Goal: Task Accomplishment & Management: Manage account settings

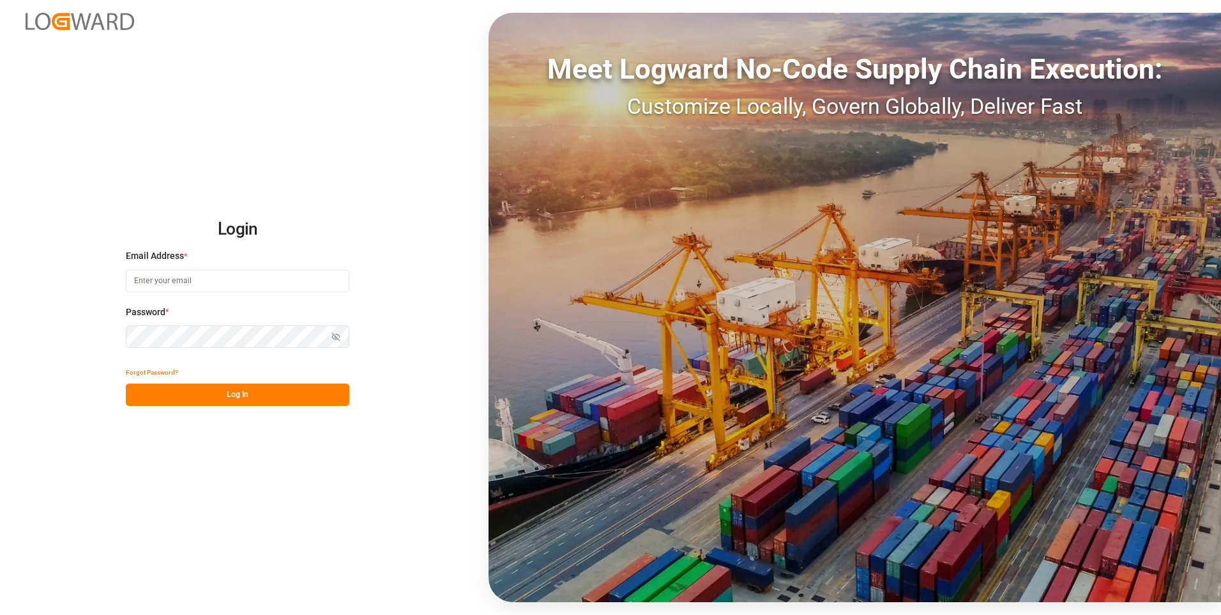
type input "[PERSON_NAME][EMAIL_ADDRESS][PERSON_NAME][DOMAIN_NAME]"
click at [337, 334] on div "Show password" at bounding box center [238, 336] width 224 height 22
click at [338, 334] on icon "button" at bounding box center [338, 336] width 4 height 4
click at [243, 393] on button "Log In" at bounding box center [238, 394] width 224 height 22
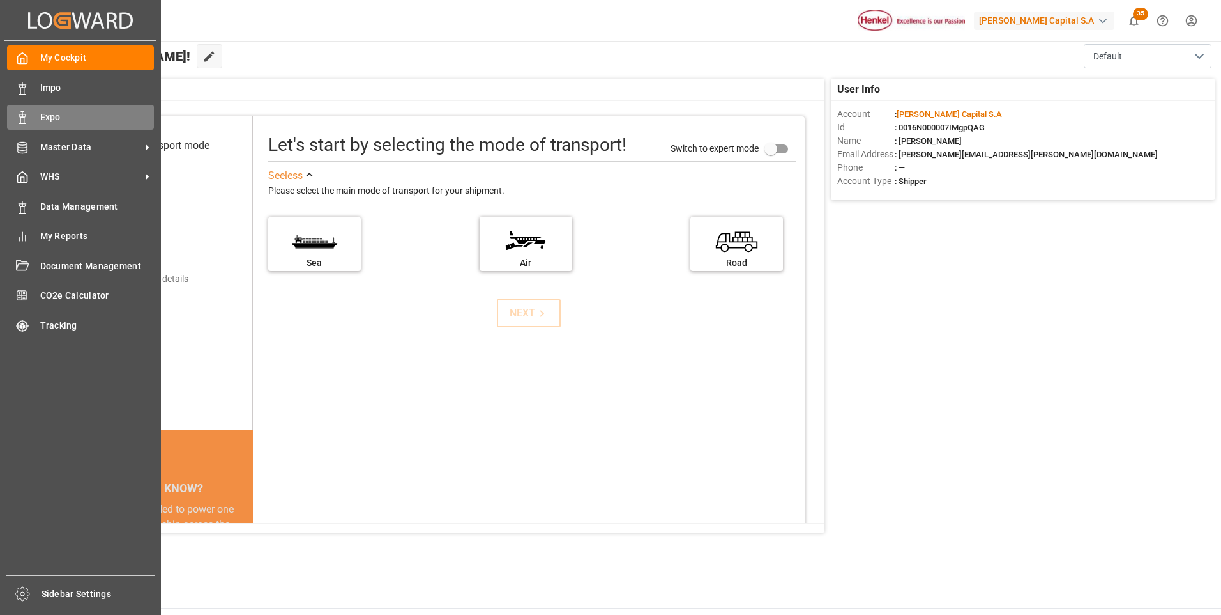
click at [56, 115] on span "Expo" at bounding box center [97, 117] width 114 height 13
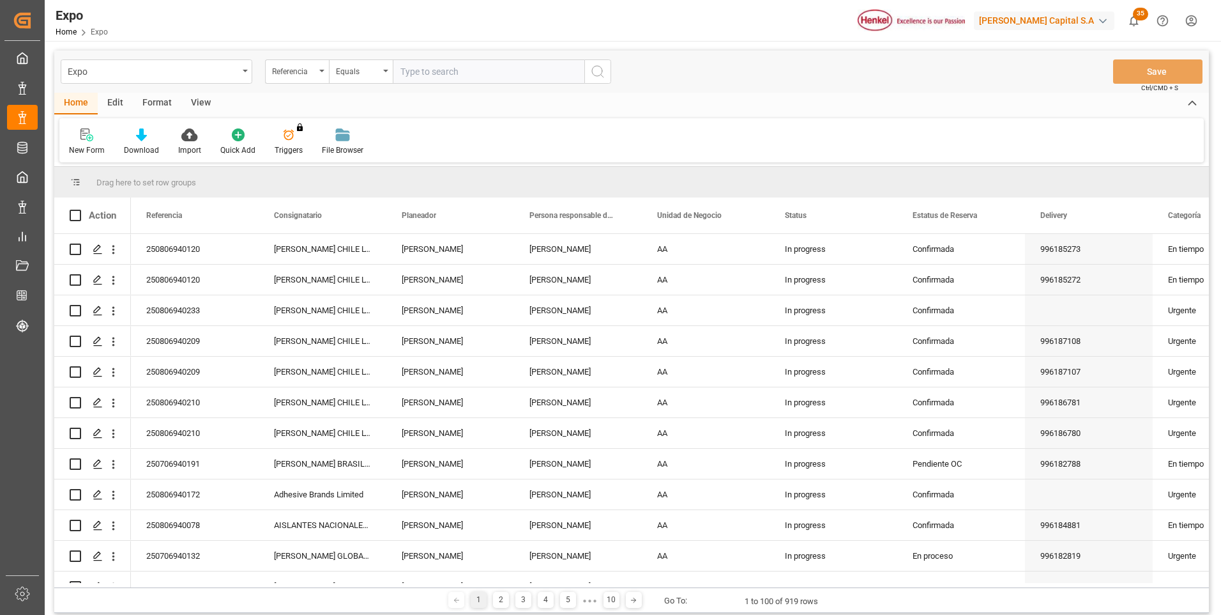
click at [422, 75] on input "text" at bounding box center [489, 71] width 192 height 24
type input "250806940010"
click at [592, 77] on icon "search button" at bounding box center [597, 71] width 15 height 15
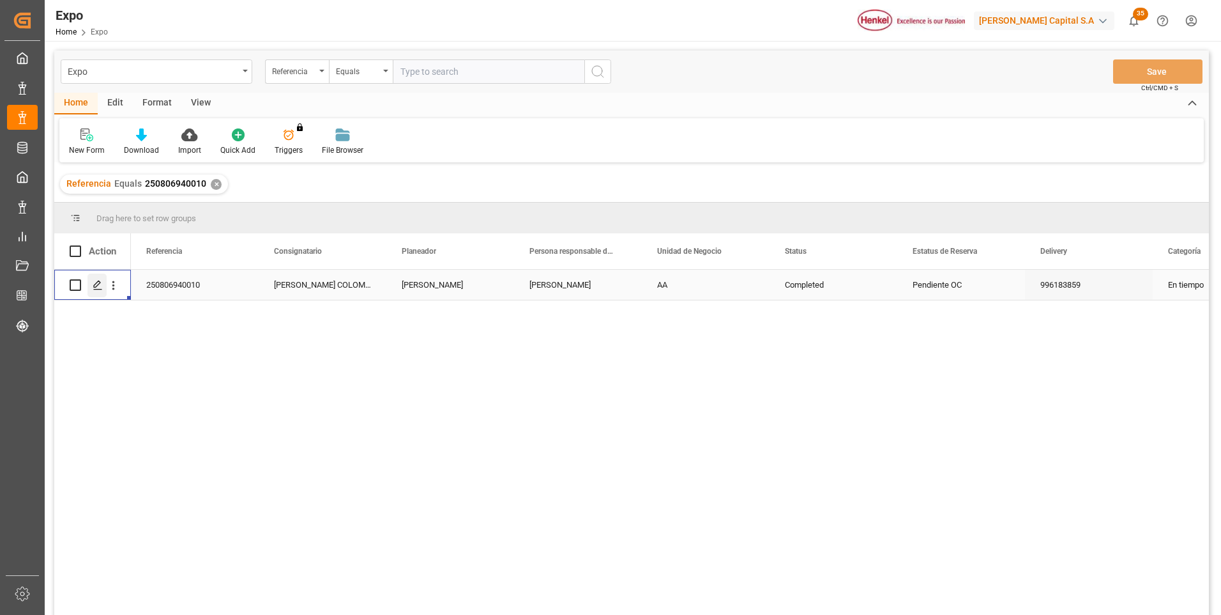
click at [102, 283] on icon "Press SPACE to select this row." at bounding box center [98, 285] width 10 height 10
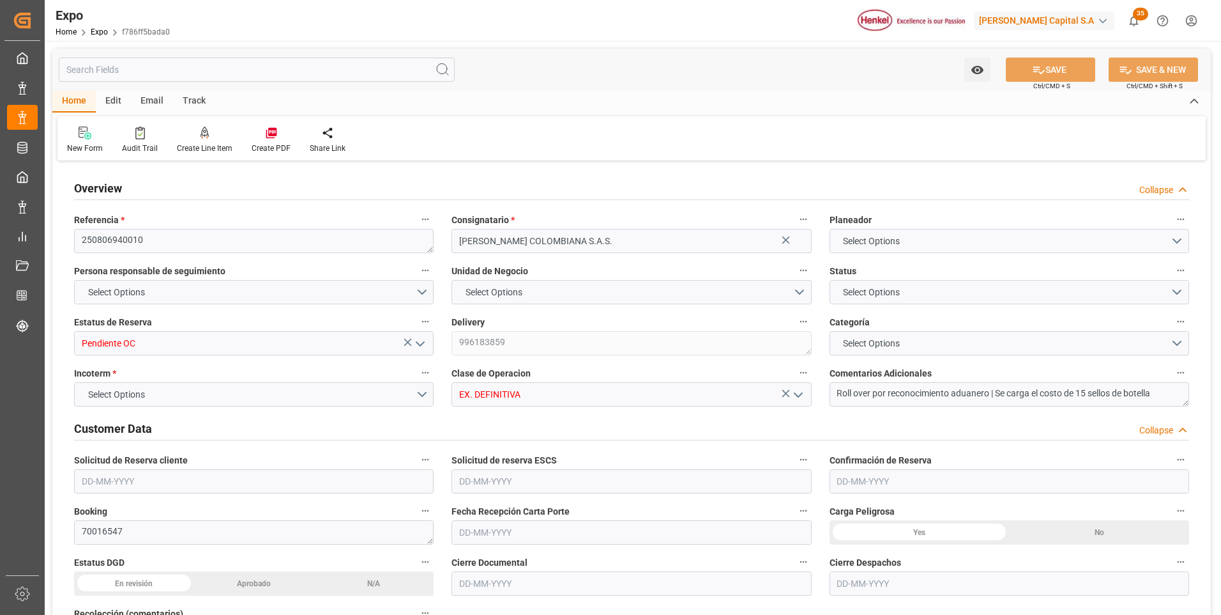
type input "18702"
type input "19661.264"
type input "31"
type input "9685346"
type input "9975612"
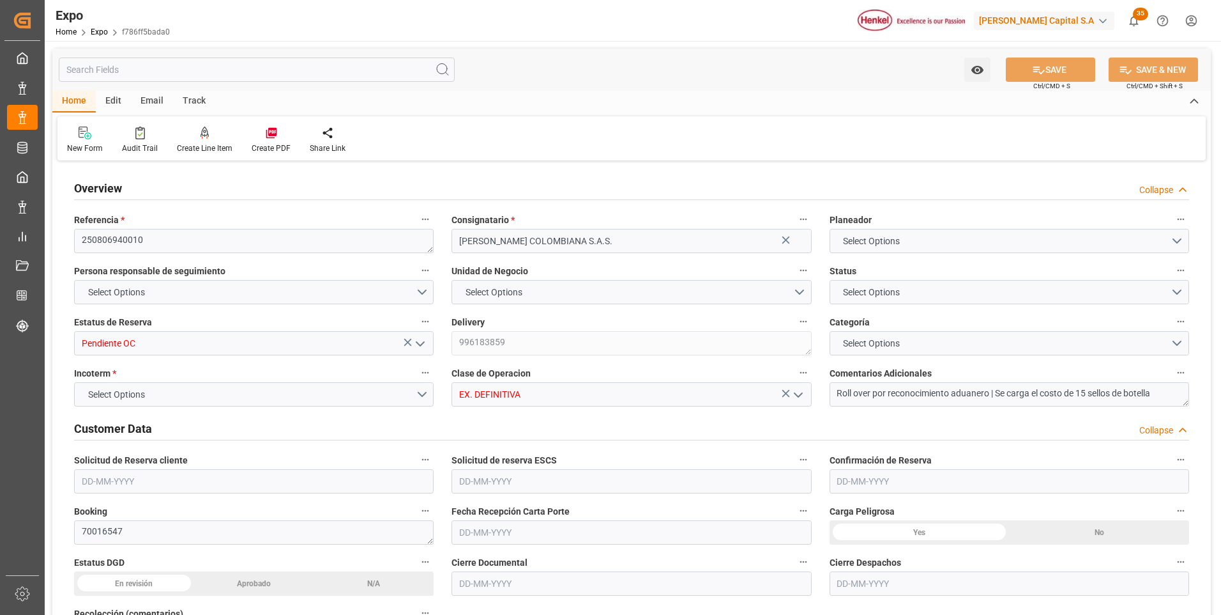
type input "9975612"
type input "MXZLO"
type input "COBUN"
type input "9685346"
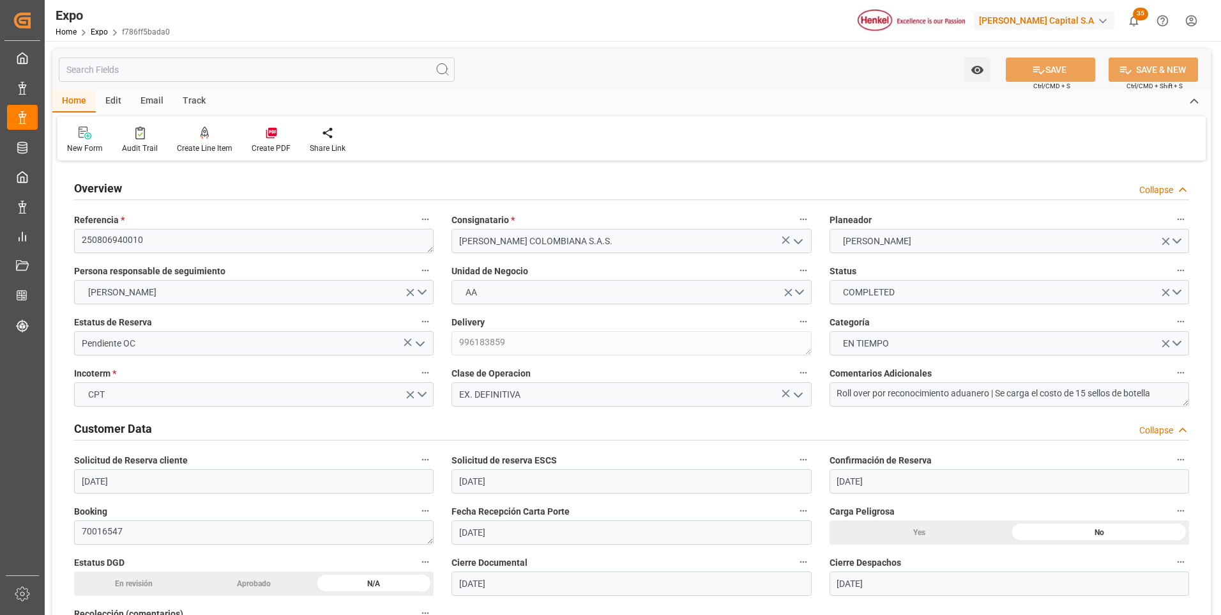
type input "[DATE]"
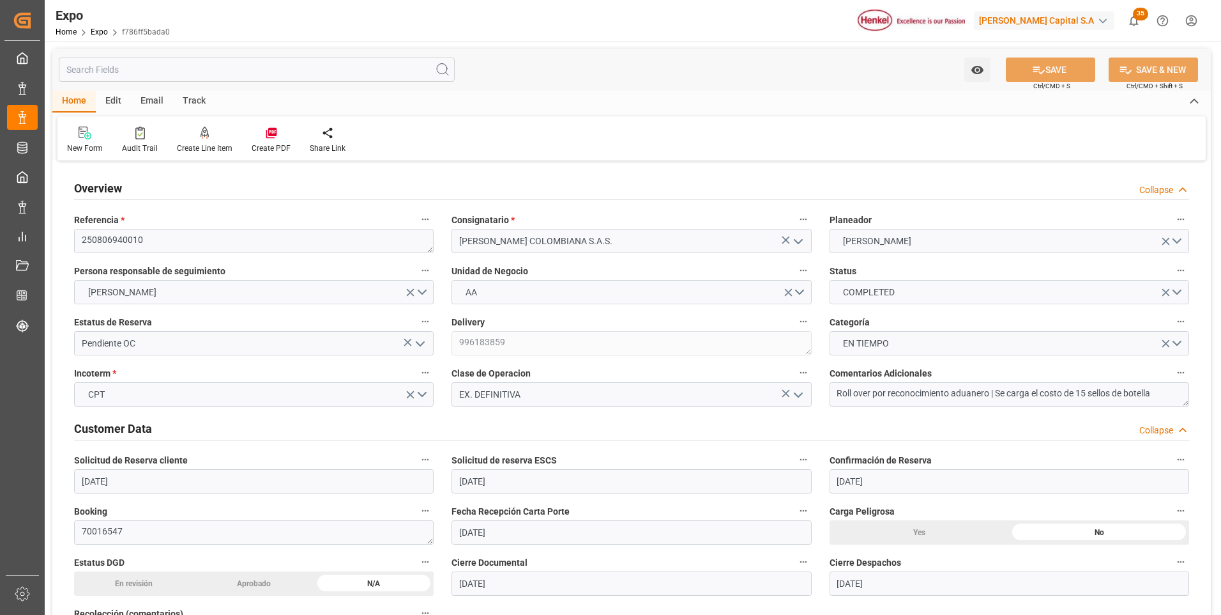
type input "[DATE]"
type input "[DATE] 00:00"
type input "[DATE]"
type input "[DATE] 15:45"
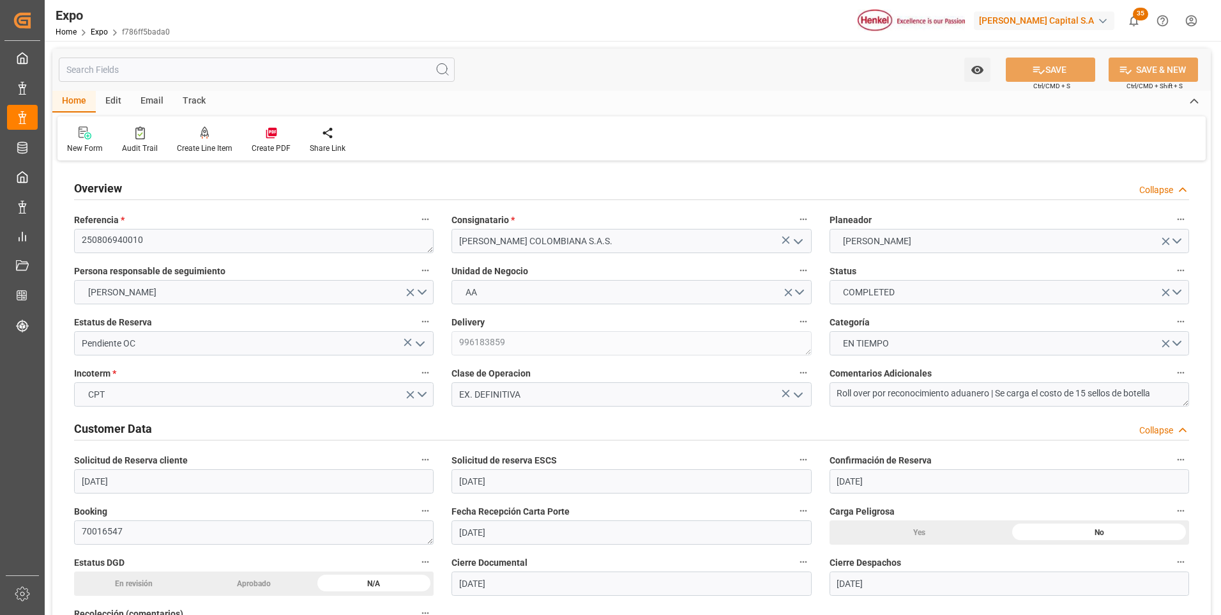
type input "[DATE]"
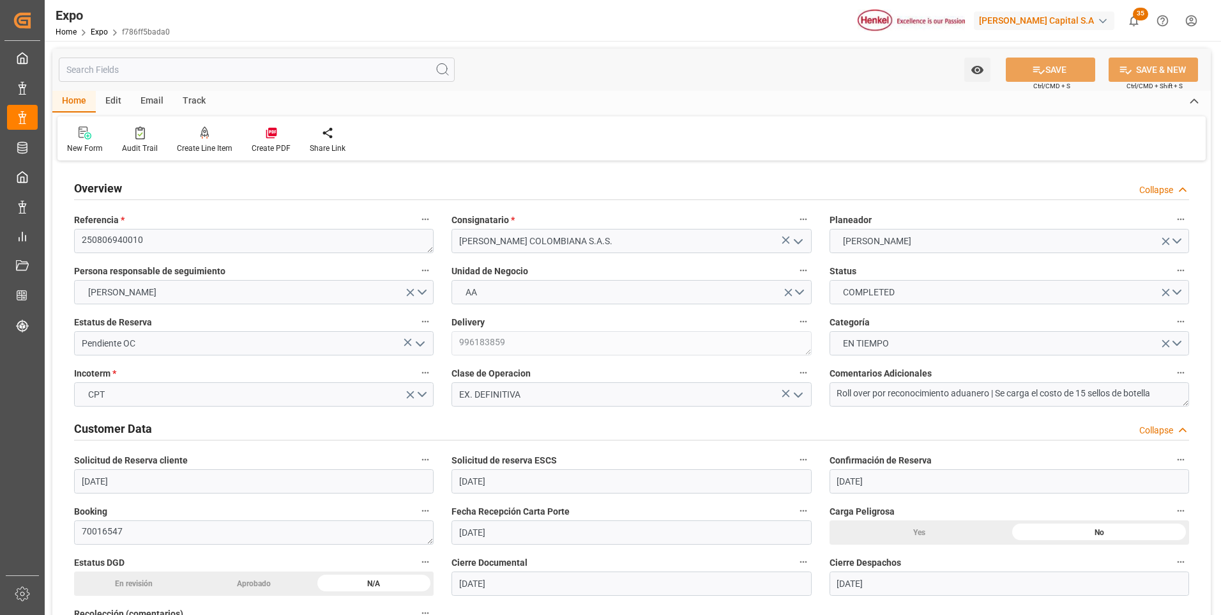
type input "[DATE]"
type input "[DATE] 04:00"
type input "[DATE] 00:00"
type input "[DATE] 03:24"
type input "[DATE] 09:00"
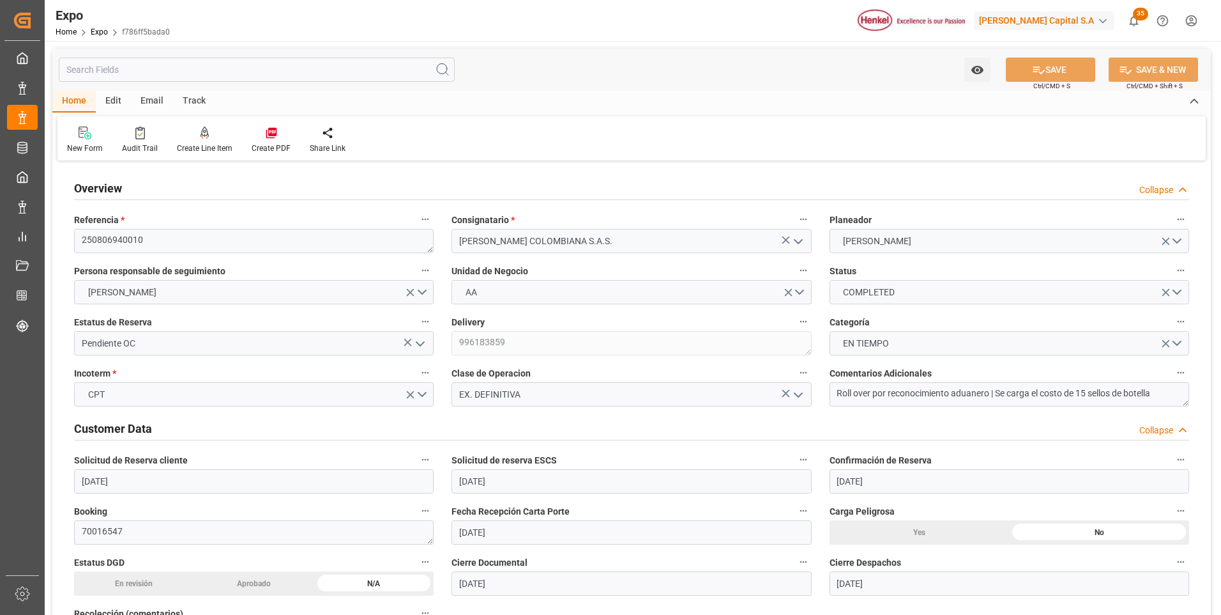
type input "[DATE] 00:00"
type input "[DATE] 00:30"
type input "[DATE] 14:42"
type input "[DATE] 13:10"
type input "[DATE] 13:25"
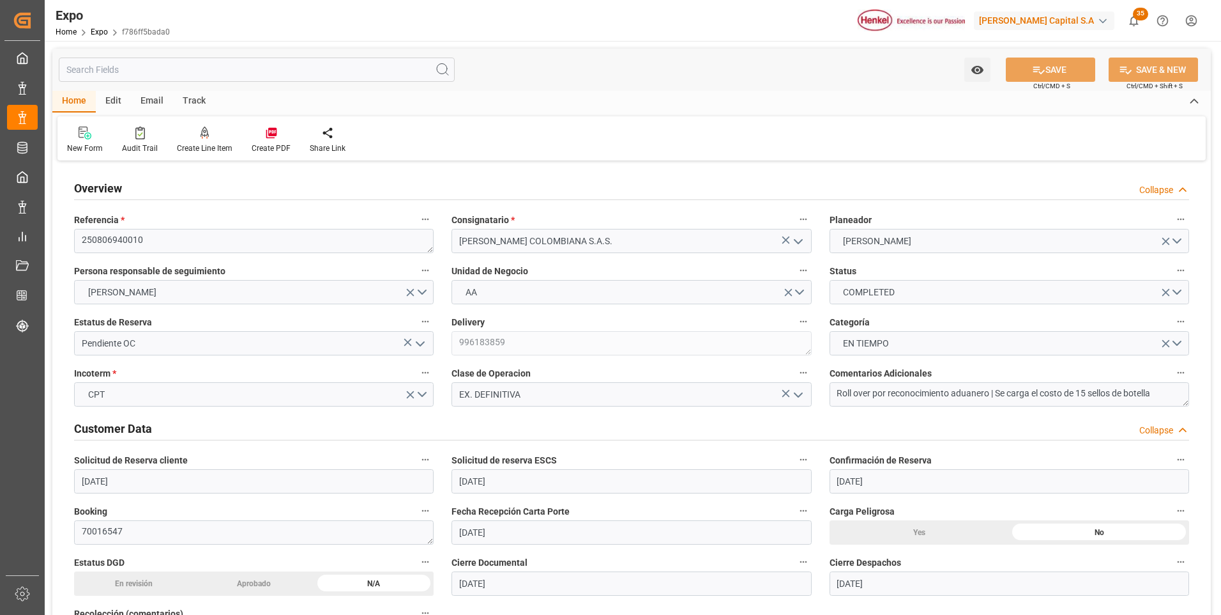
type input "[DATE] 13:25"
type input "[DATE] 15:06"
type input "[DATE] 04:00"
type input "[DATE] 03:53"
type input "[DATE] 09:00"
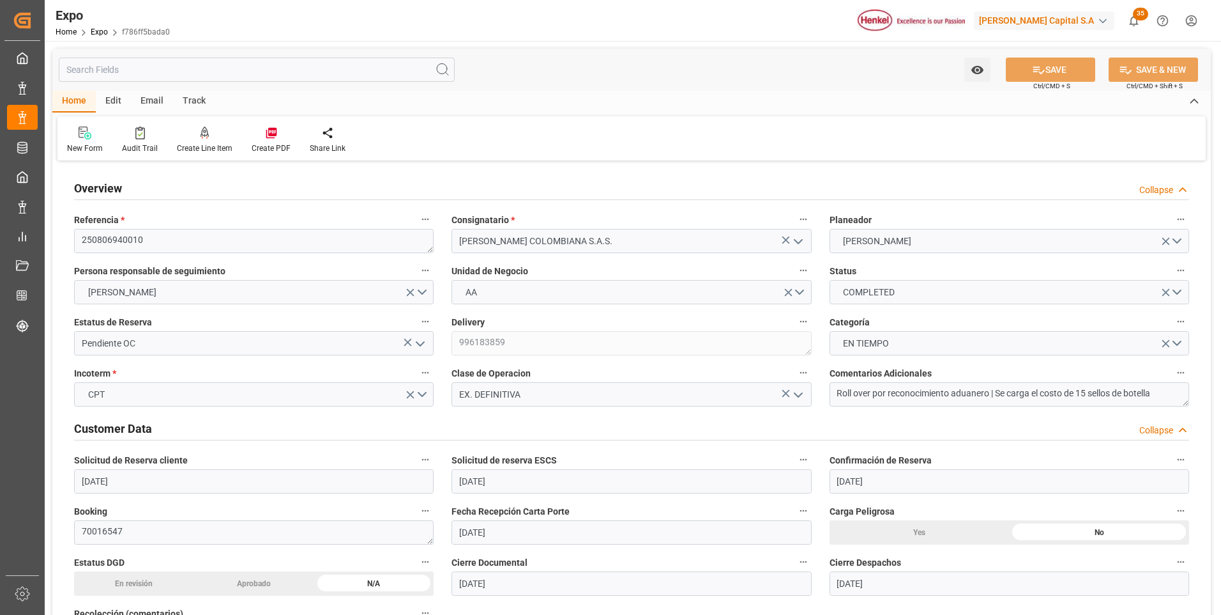
type input "[DATE] 00:25"
type input "[DATE] 10:23"
type input "[DATE] 00:30"
type input "[DATE] 10:23"
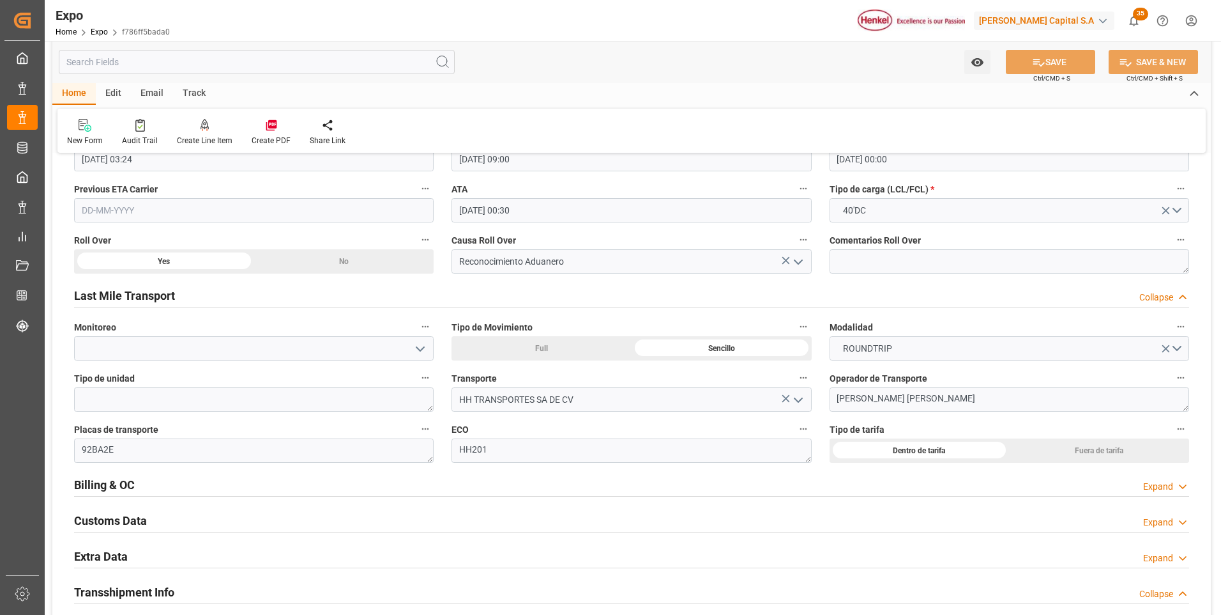
scroll to position [2044, 0]
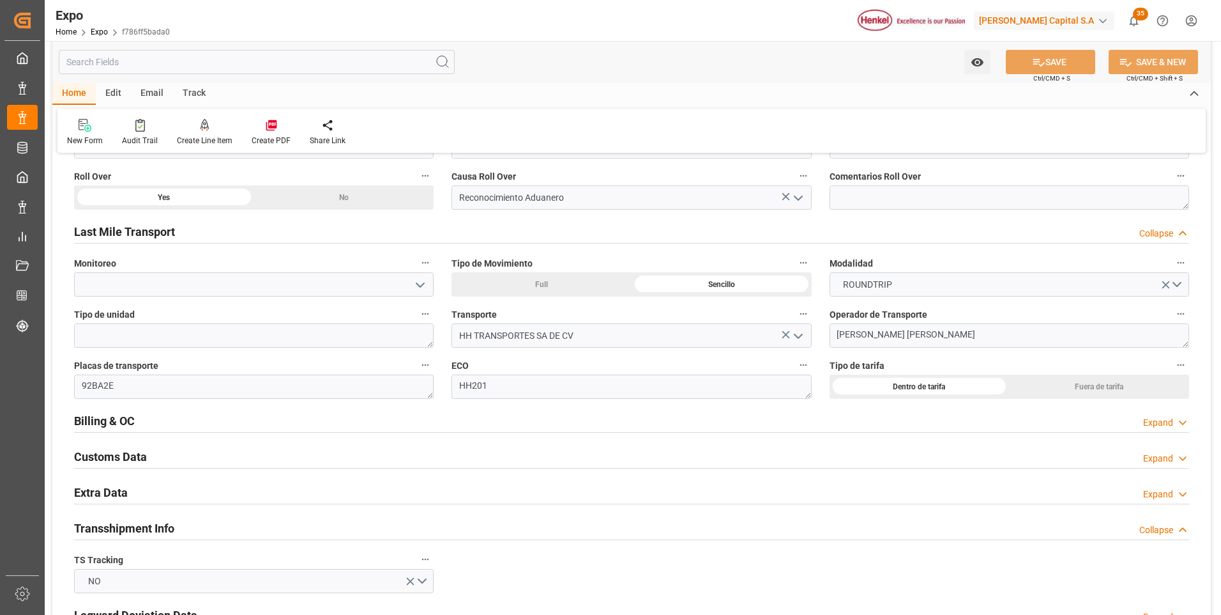
click at [1178, 426] on icon at bounding box center [1183, 422] width 13 height 13
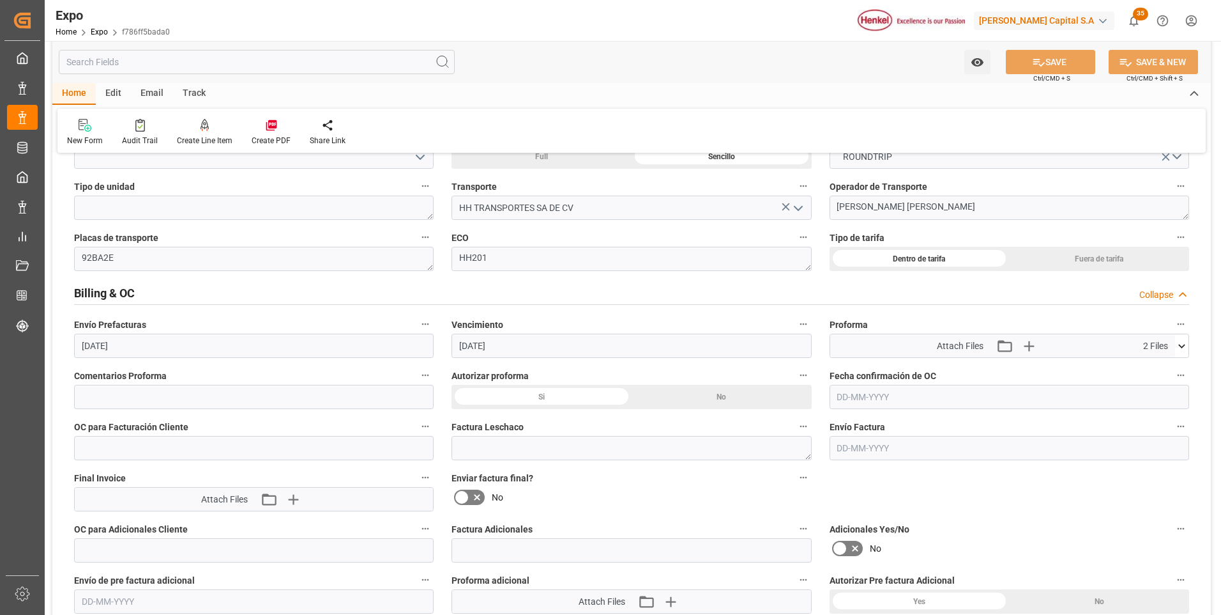
scroll to position [2236, 0]
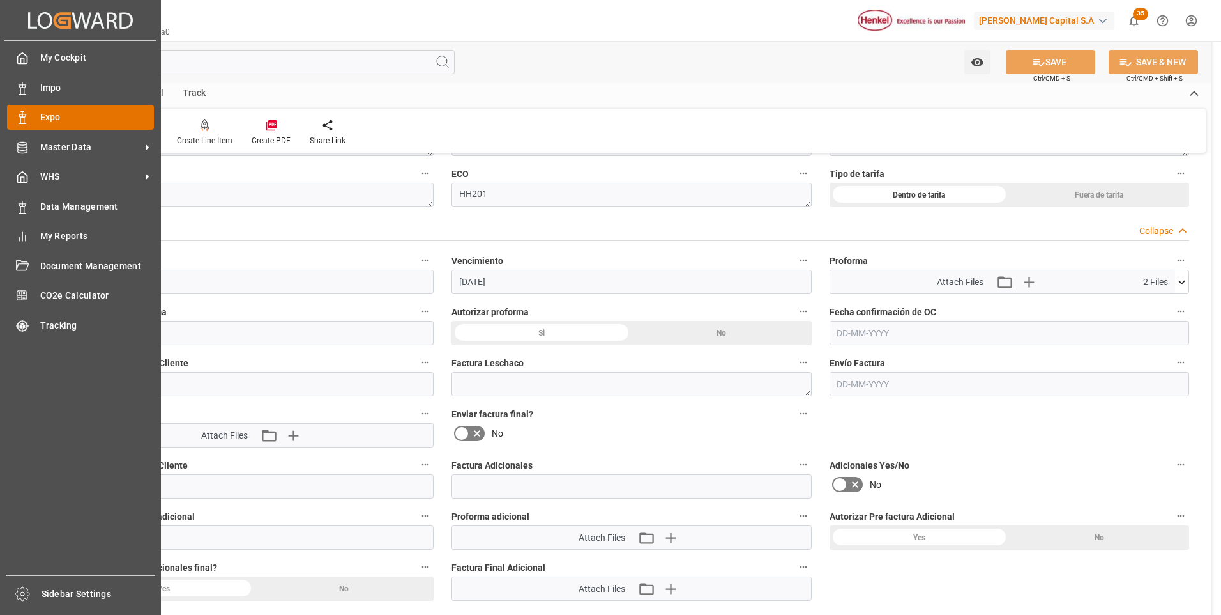
click at [29, 124] on div "Expo Expo" at bounding box center [80, 117] width 147 height 25
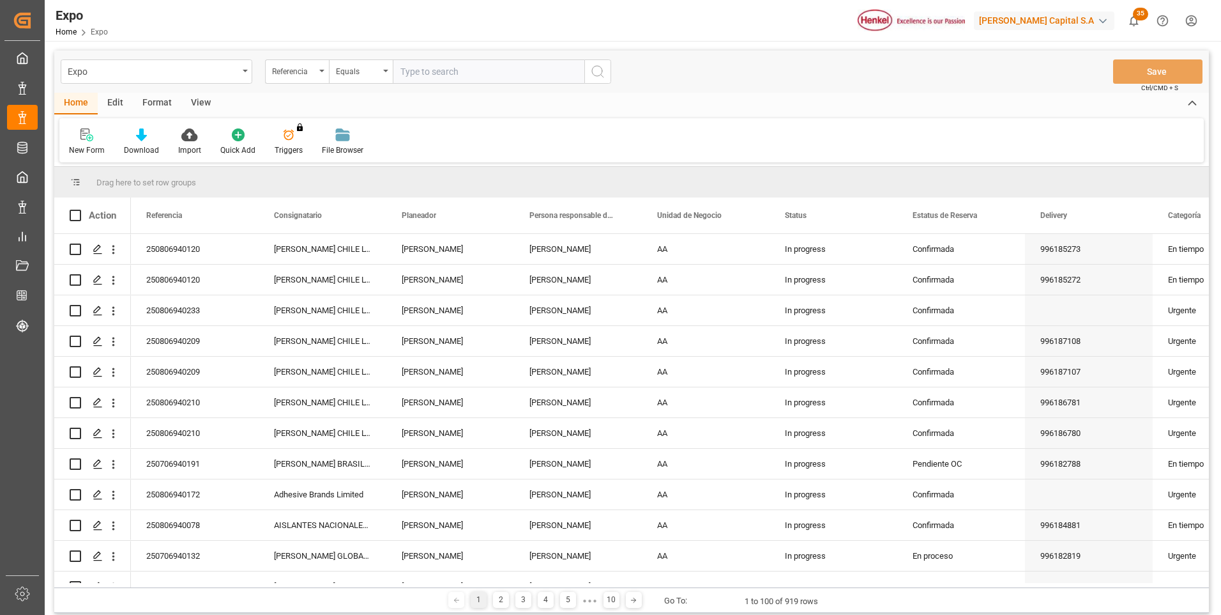
paste input "250806940102"
type input "250806940102"
click at [595, 75] on icon "search button" at bounding box center [597, 71] width 15 height 15
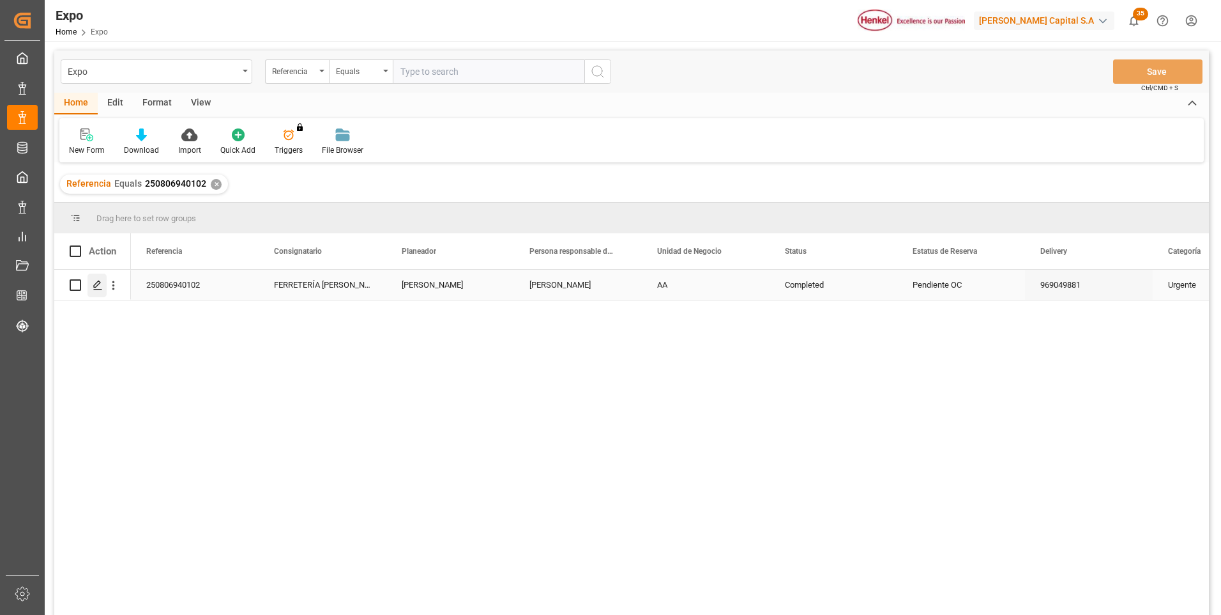
click at [97, 290] on icon "Press SPACE to select this row." at bounding box center [98, 285] width 10 height 10
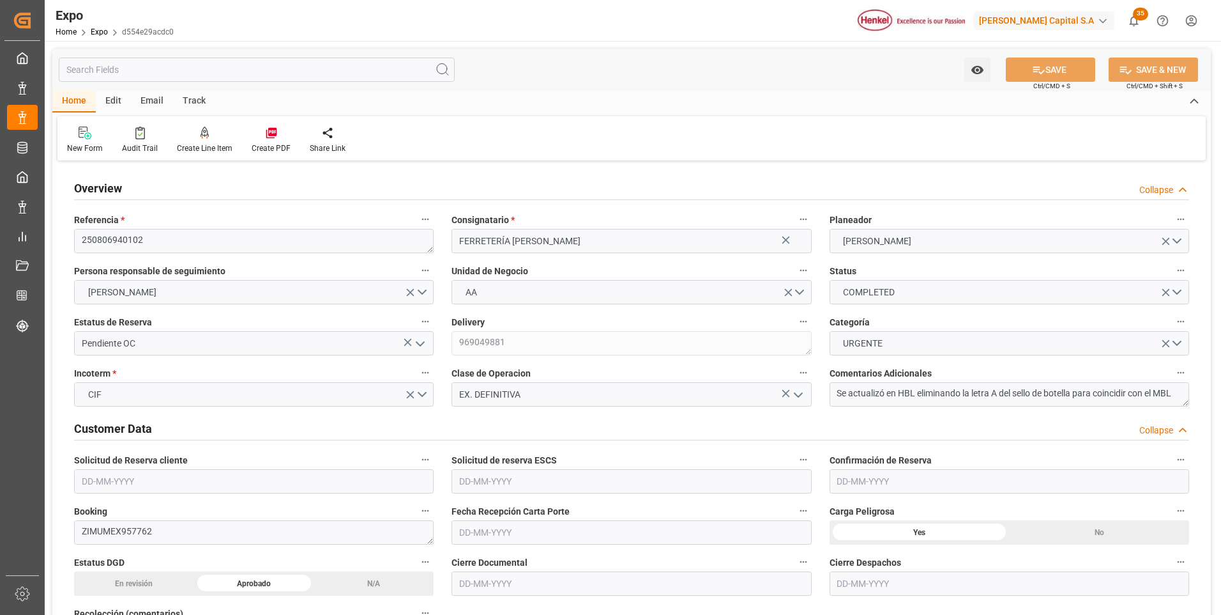
type input "1456.776"
type input "2007.144"
type input "8"
type input "9406922"
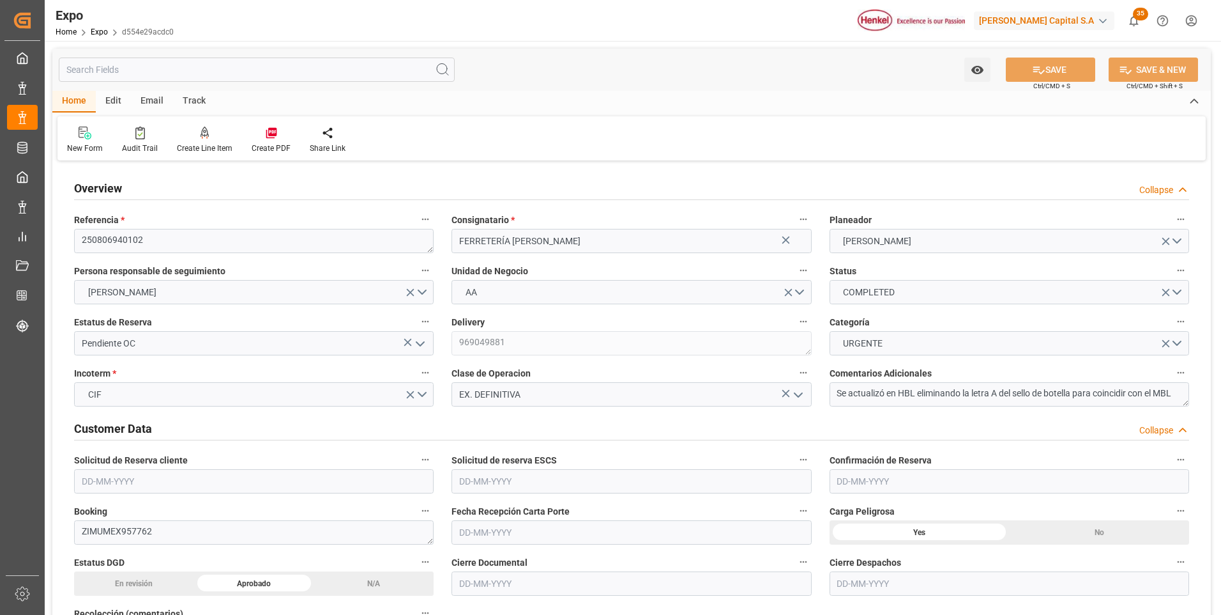
type input "9406922"
type input "MXVER"
type input "DOHAI"
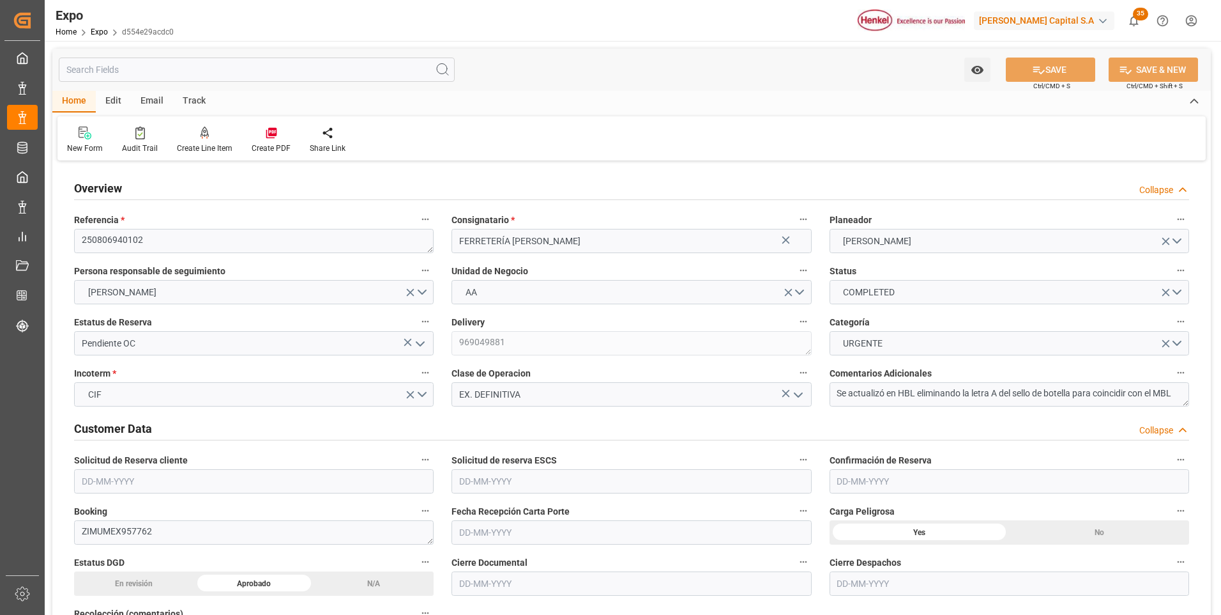
type input "9406922"
type input "[DATE]"
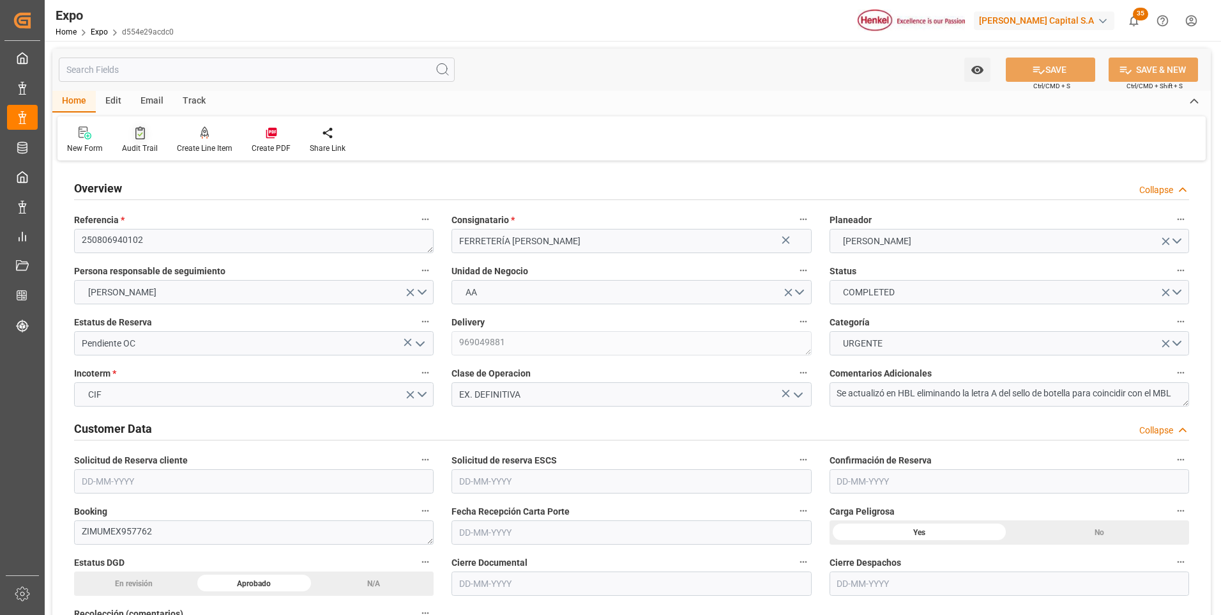
type input "[DATE]"
type input "[DATE] 00:00"
type input "[DATE]"
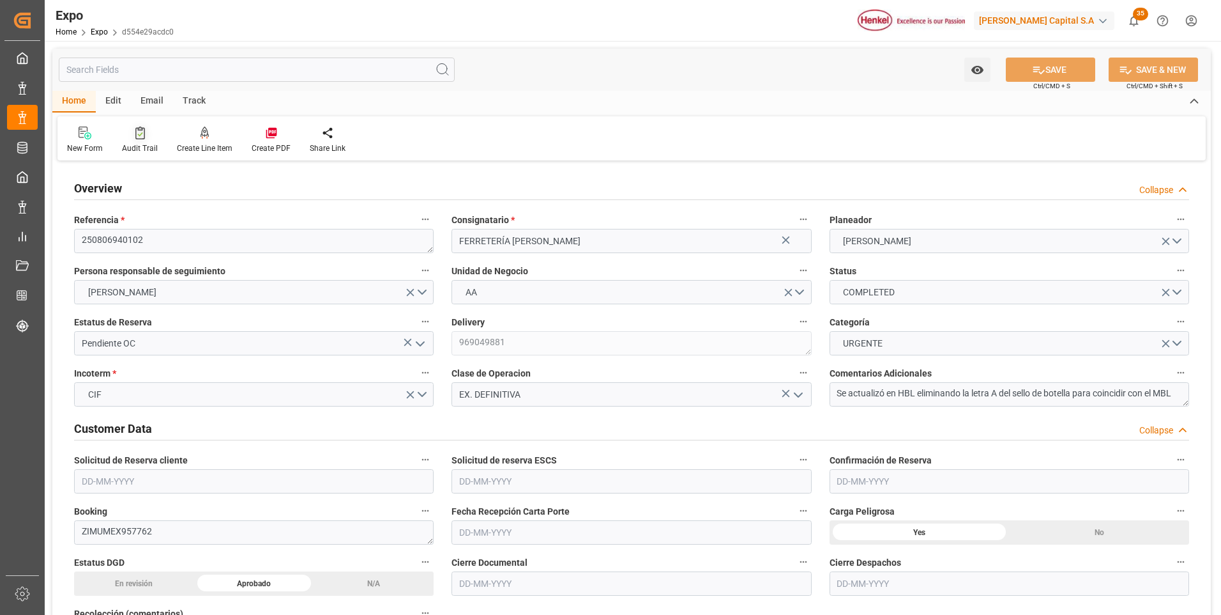
type input "[DATE] 12:19"
type input "[DATE]"
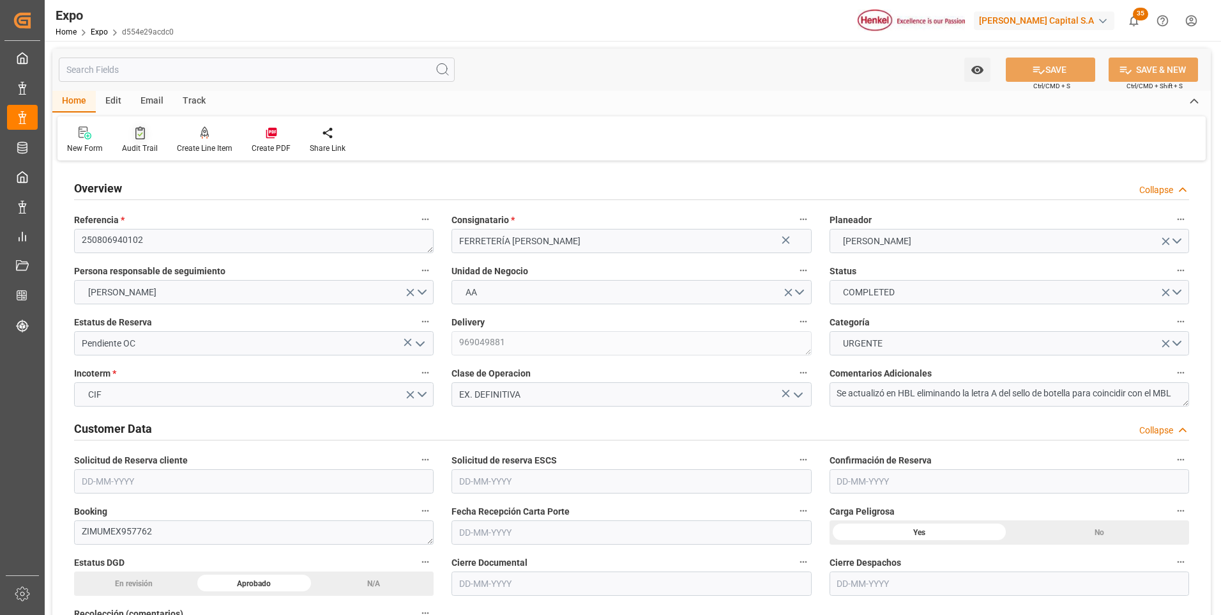
type input "[DATE]"
type input "[DATE] 02:54"
type input "[DATE] 00:00"
type input "[DATE] 22:53"
type input "[DATE] 18:00"
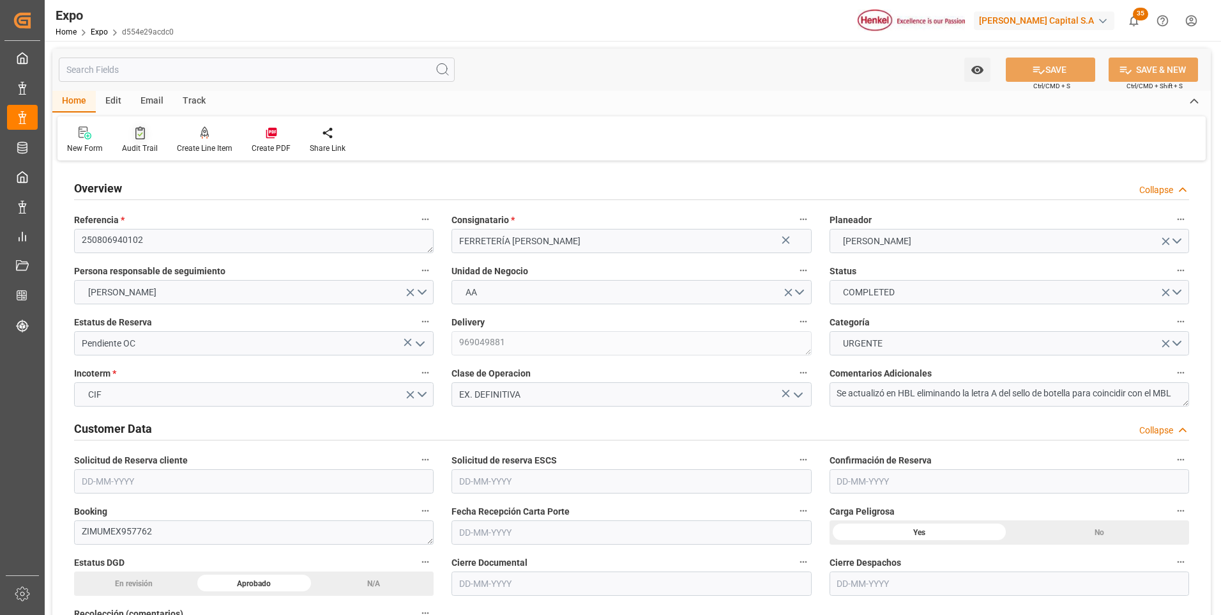
type input "[DATE] 00:00"
type input "[DATE] 18:08"
type input "[DATE] 20:46"
type input "[DATE] 09:34"
type input "[DATE] 23:46"
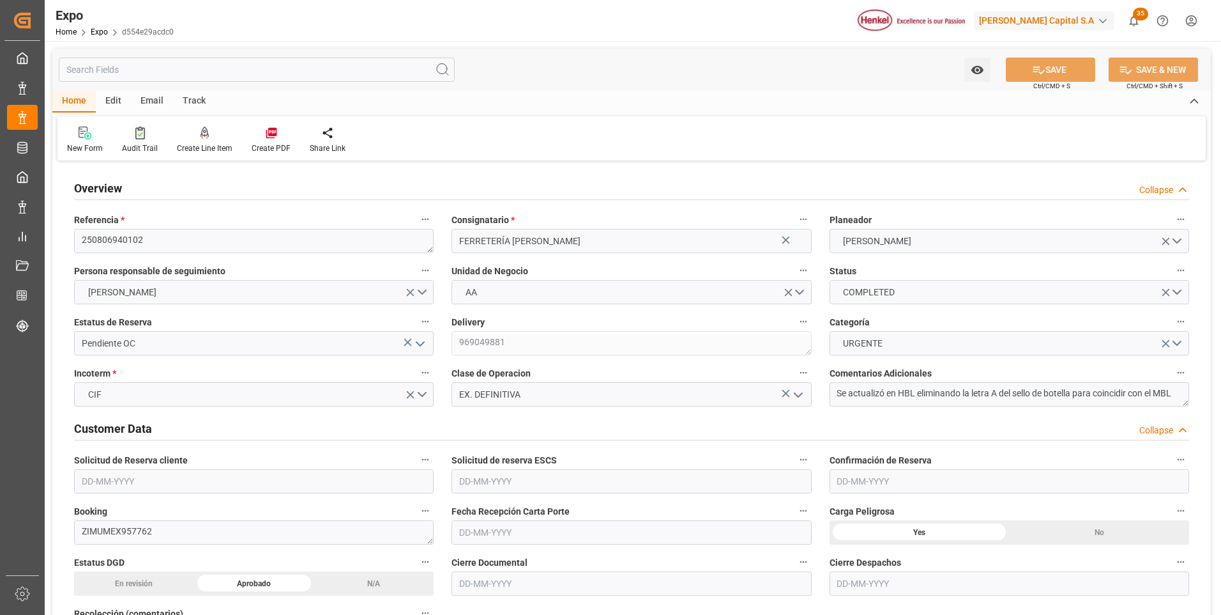
type input "[DATE] 06:00"
type input "[DATE] 02:50"
type input "[DATE] 18:00"
type input "[DATE] 19:58"
type input "[DATE] 23:55"
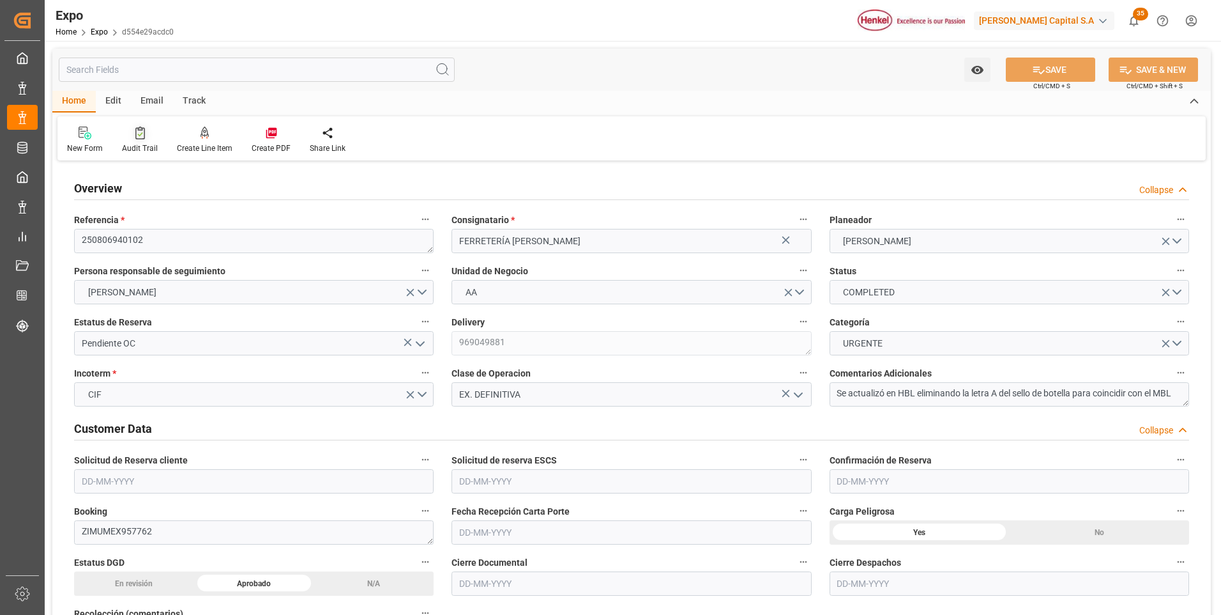
type input "[DATE] 23:55"
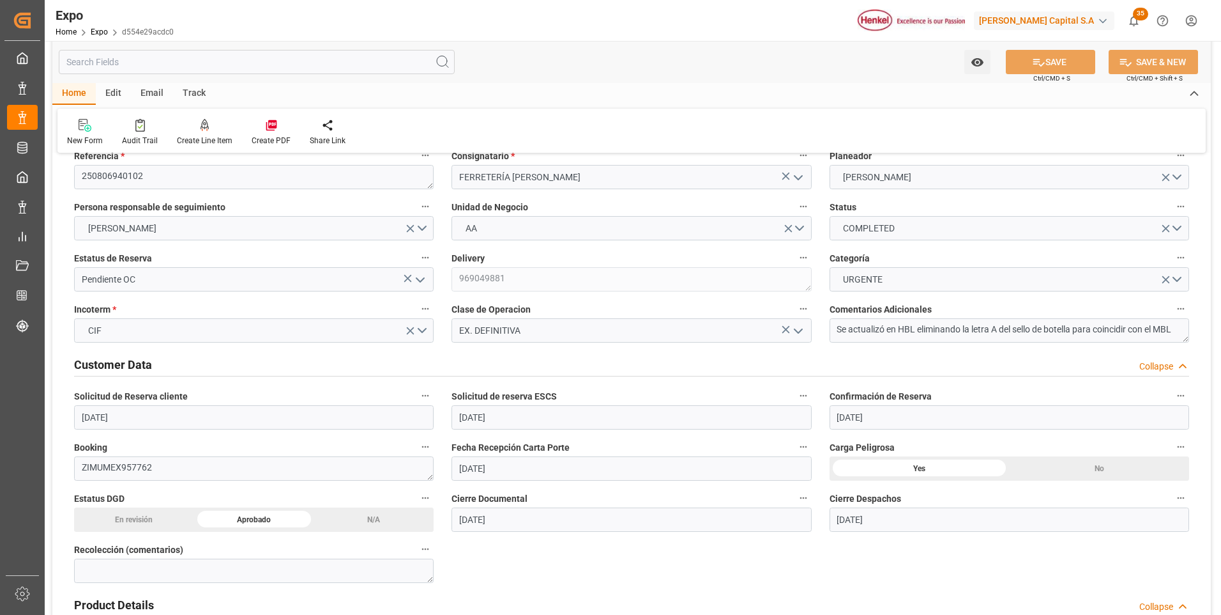
scroll to position [128, 0]
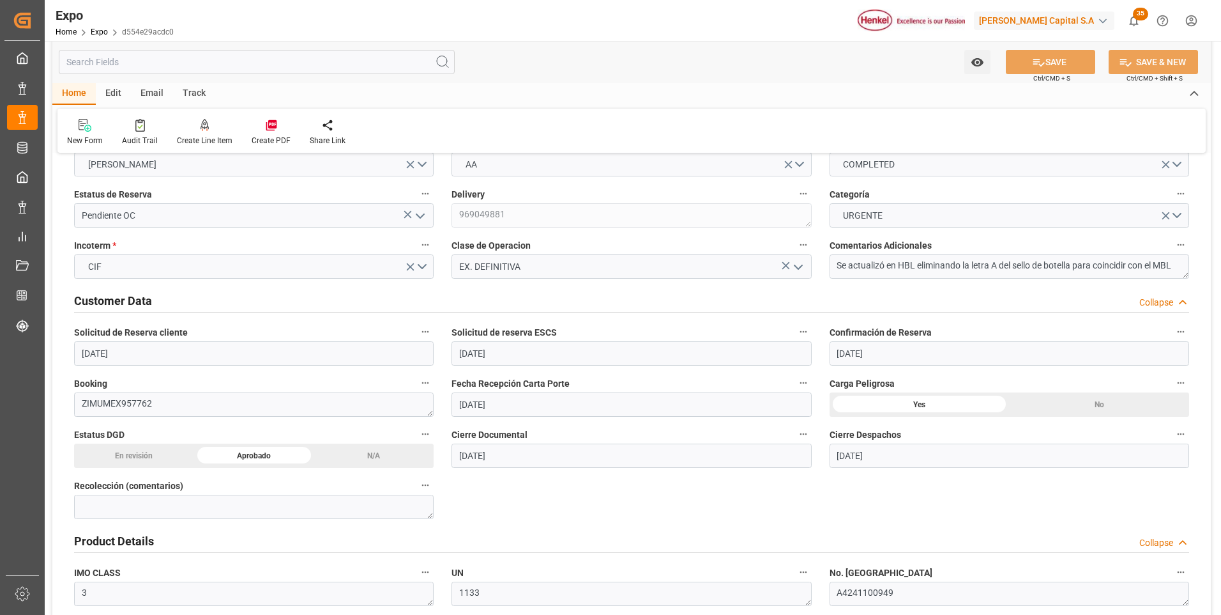
click at [419, 213] on icon "open menu" at bounding box center [420, 215] width 15 height 15
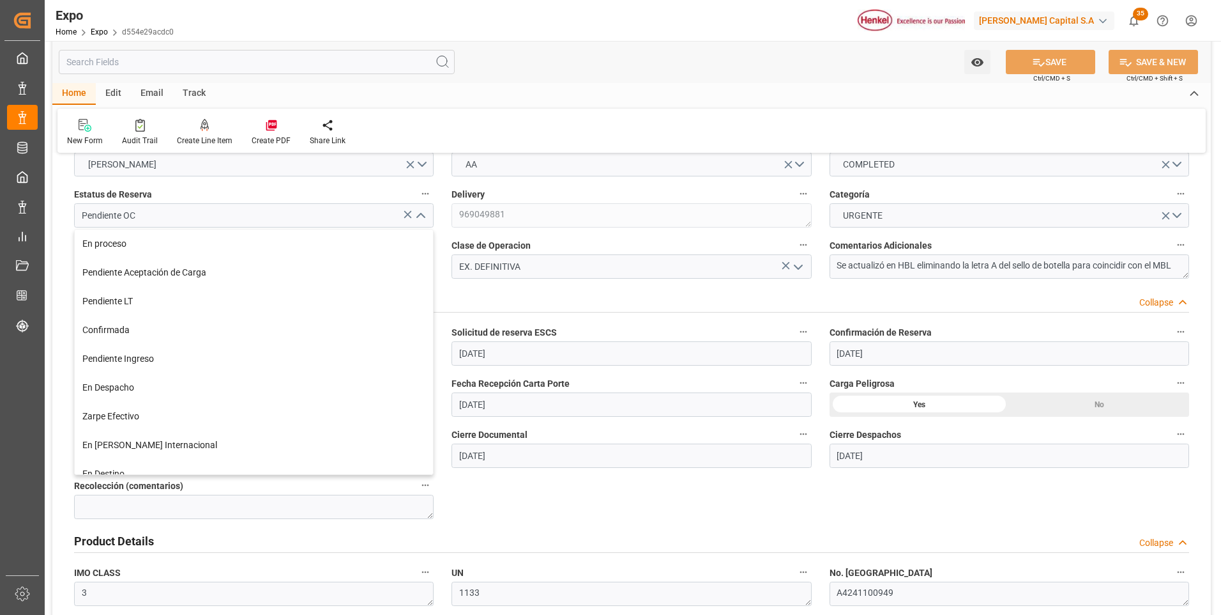
scroll to position [100, 0]
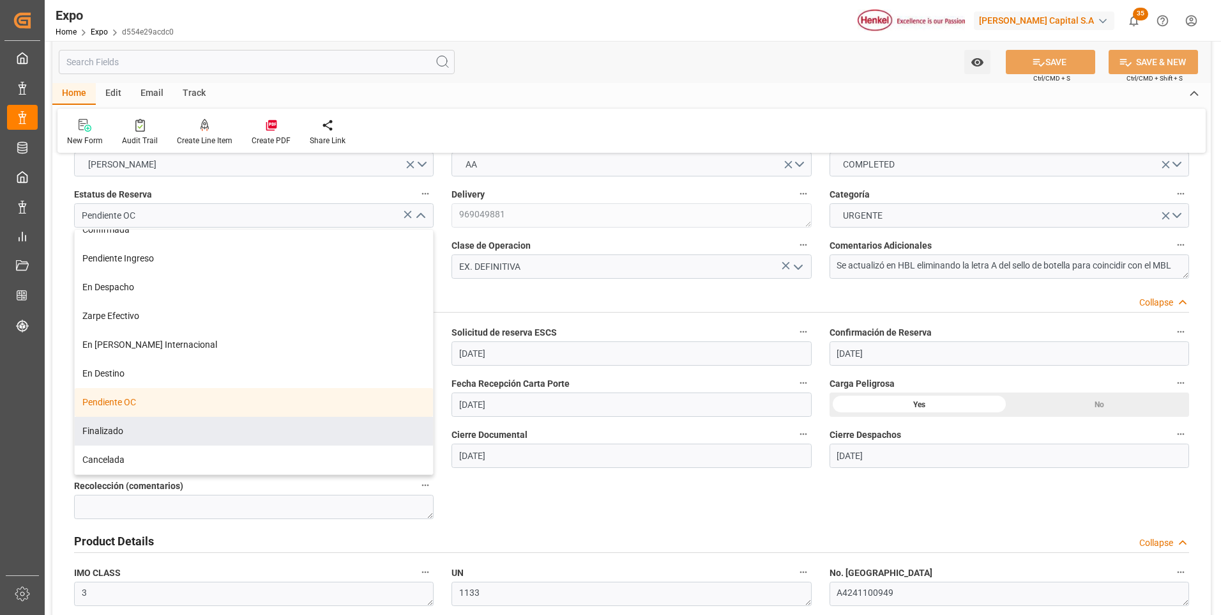
drag, startPoint x: 123, startPoint y: 429, endPoint x: 199, endPoint y: 422, distance: 77.0
click at [119, 432] on div "Finalizado" at bounding box center [254, 431] width 358 height 29
type input "Finalizado"
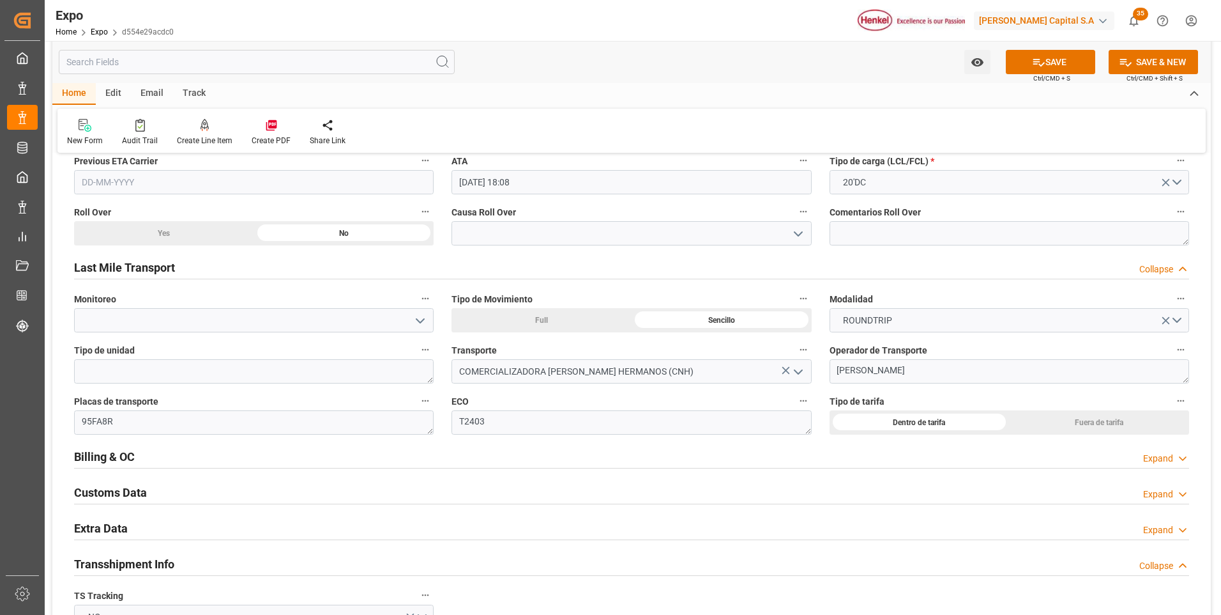
scroll to position [2044, 0]
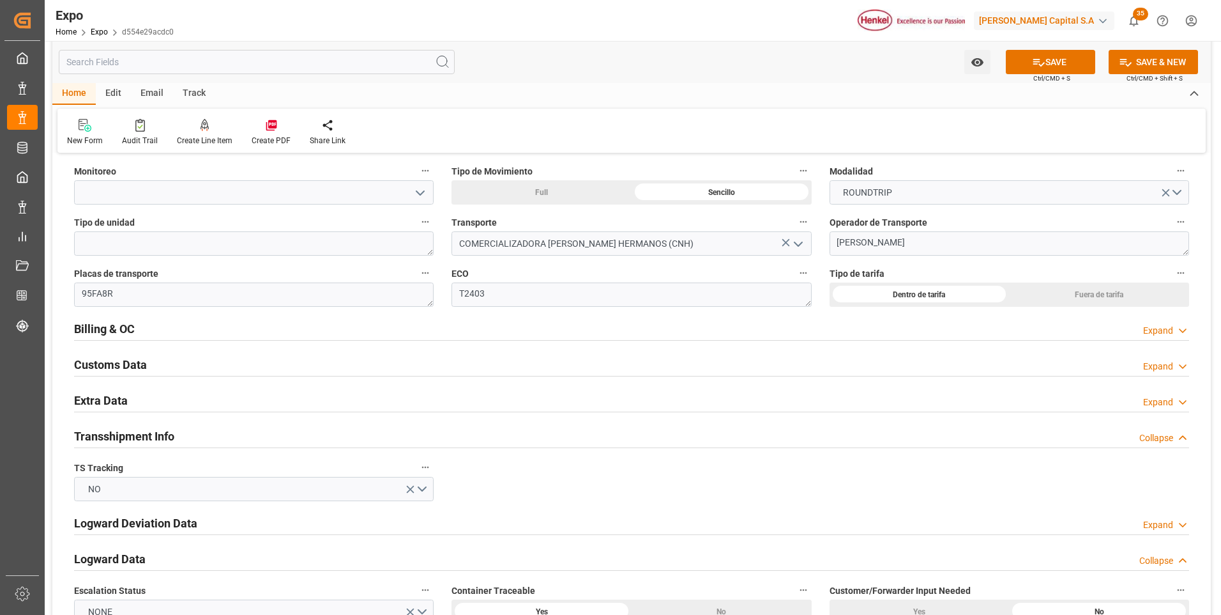
click at [1184, 330] on icon at bounding box center [1183, 330] width 13 height 13
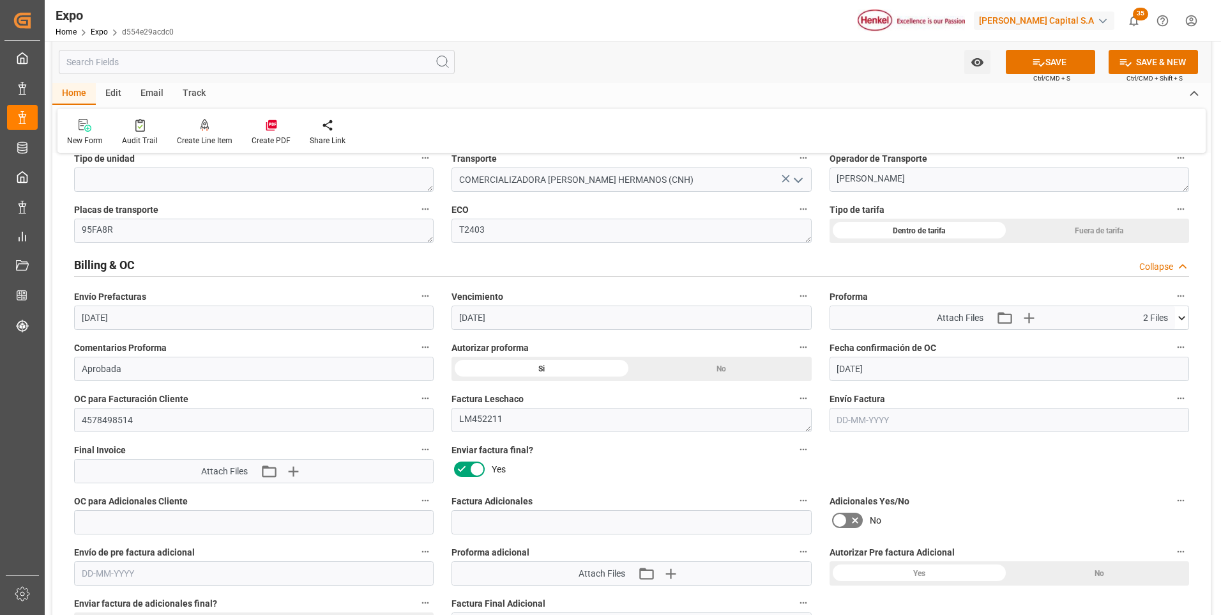
scroll to position [2172, 0]
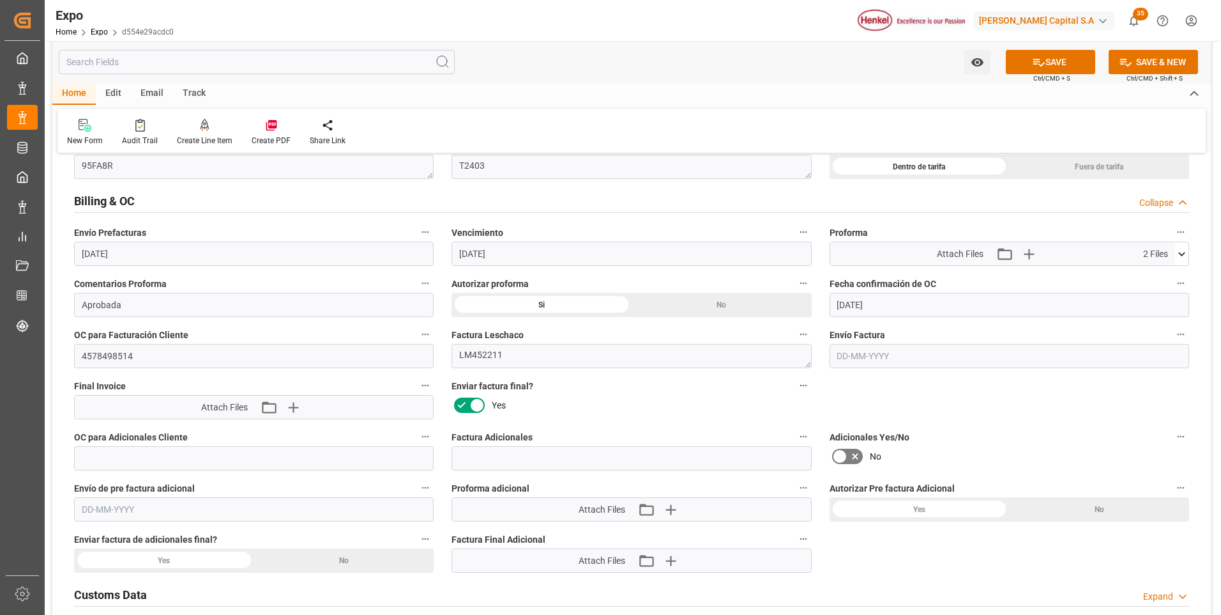
click at [841, 350] on input "text" at bounding box center [1010, 356] width 360 height 24
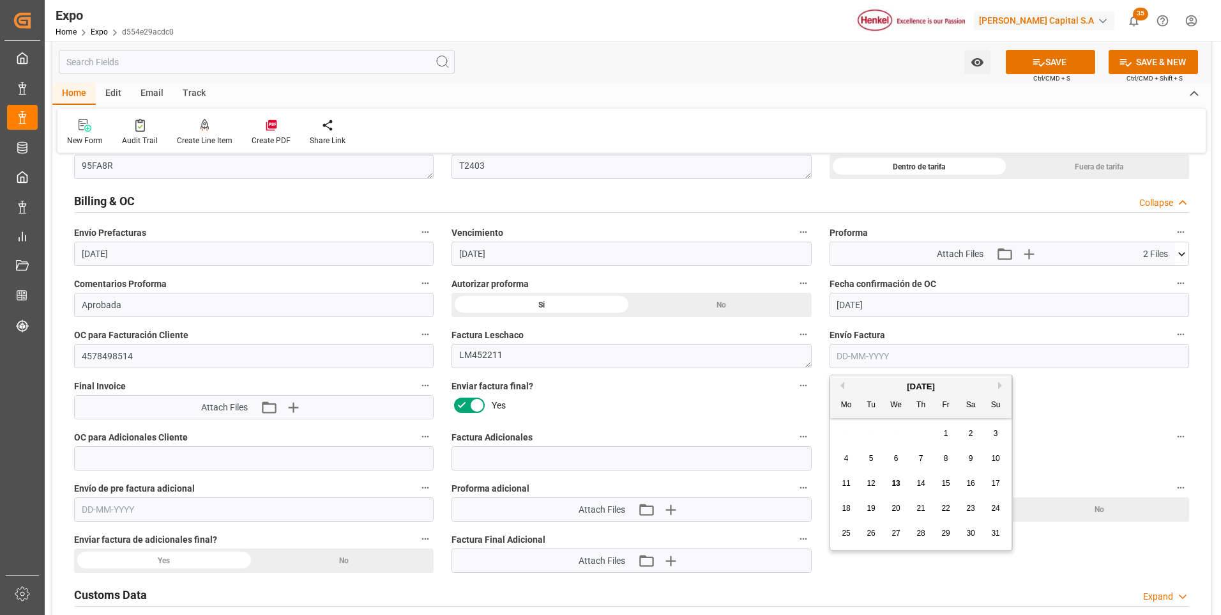
click at [894, 481] on span "13" at bounding box center [896, 482] width 8 height 9
type input "[DATE]"
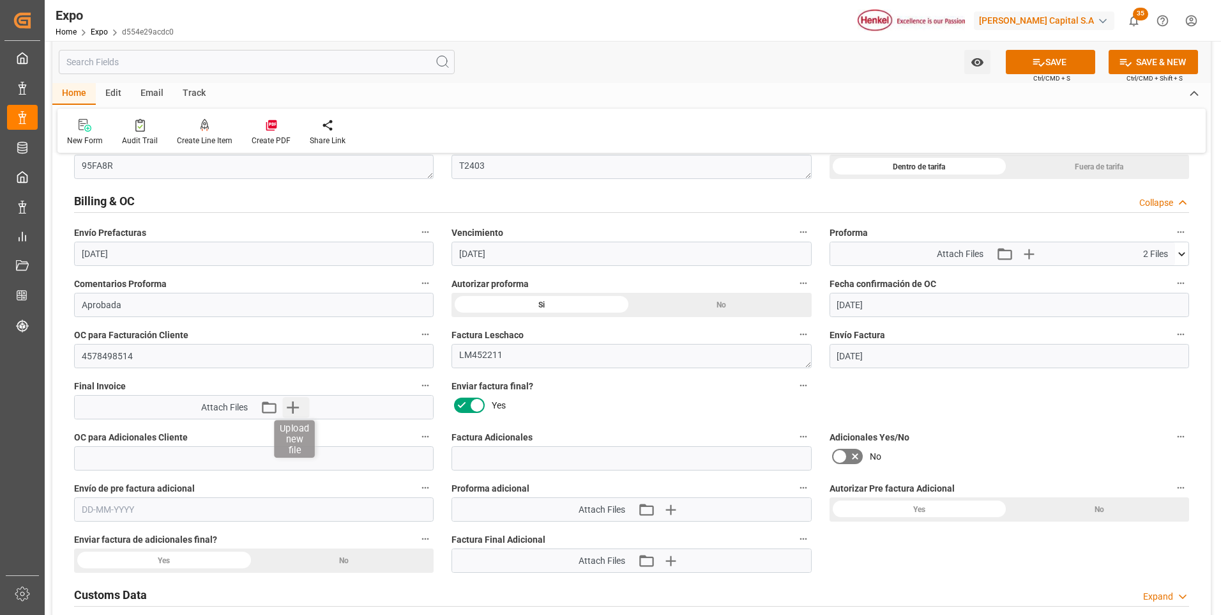
click at [295, 407] on icon "button" at bounding box center [293, 407] width 12 height 12
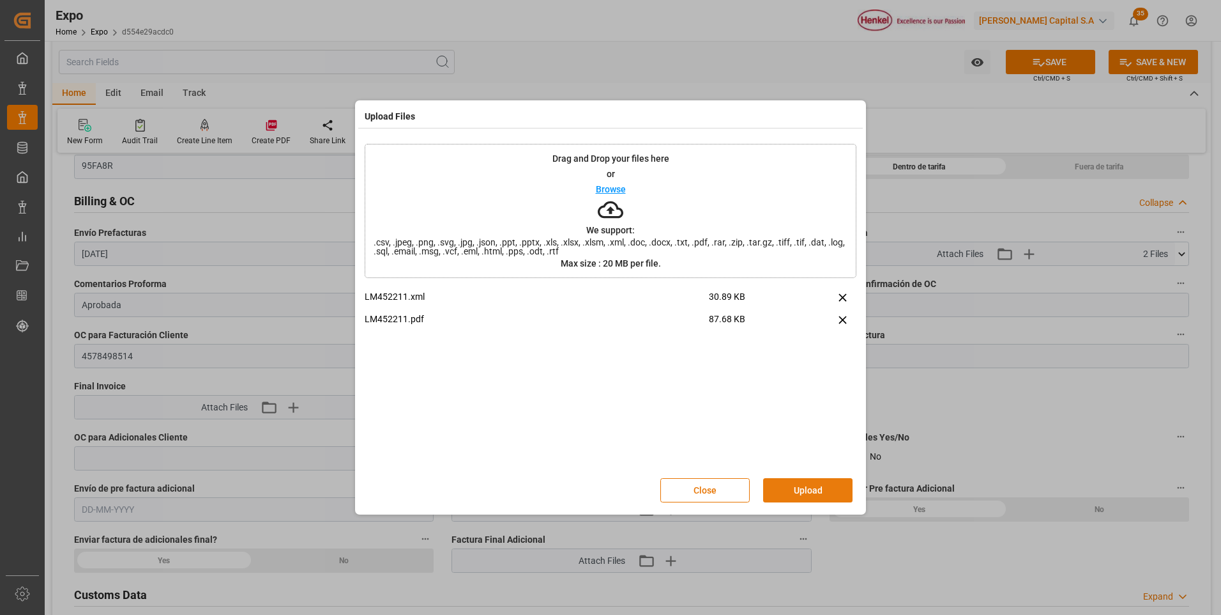
click at [792, 494] on button "Upload" at bounding box center [807, 490] width 89 height 24
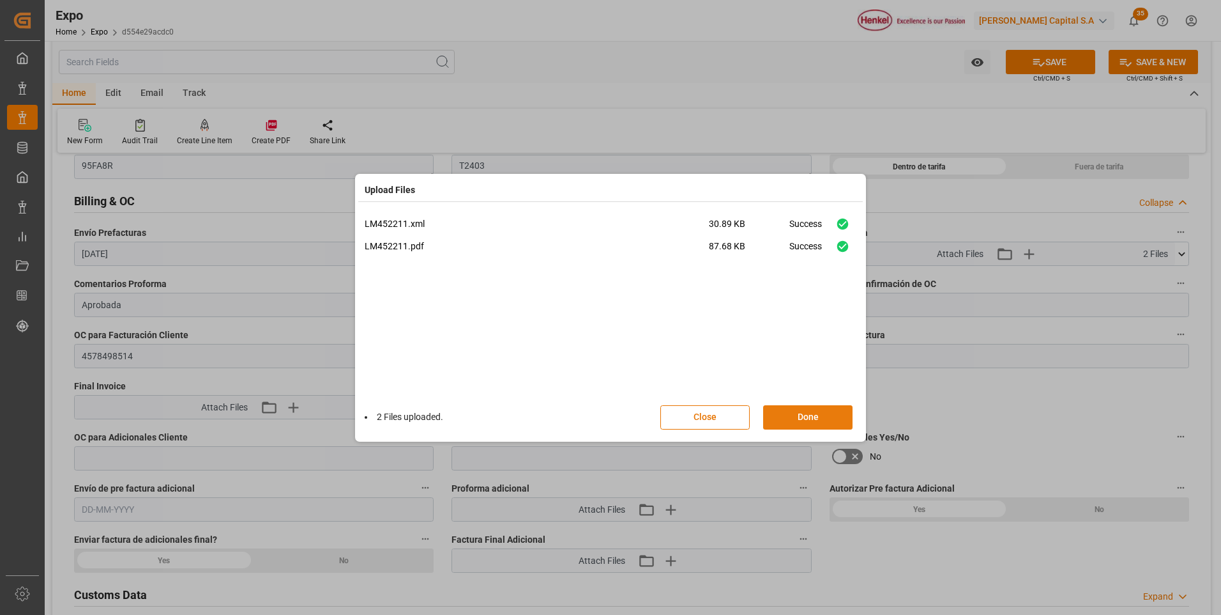
click at [793, 413] on button "Done" at bounding box center [807, 417] width 89 height 24
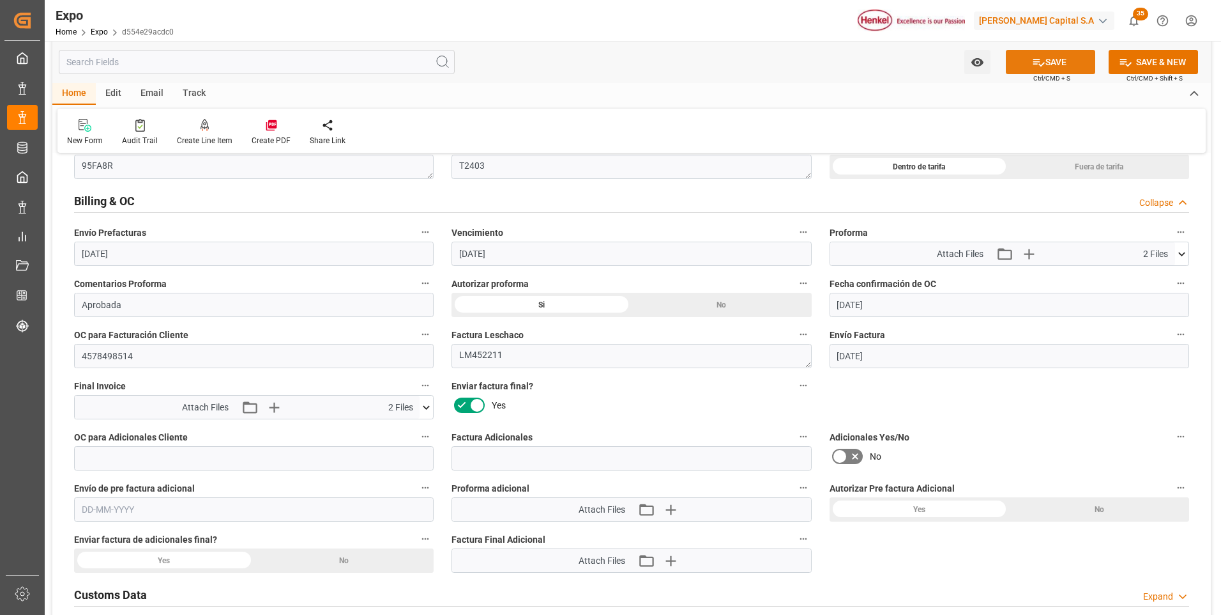
click at [1051, 59] on button "SAVE" at bounding box center [1050, 62] width 89 height 24
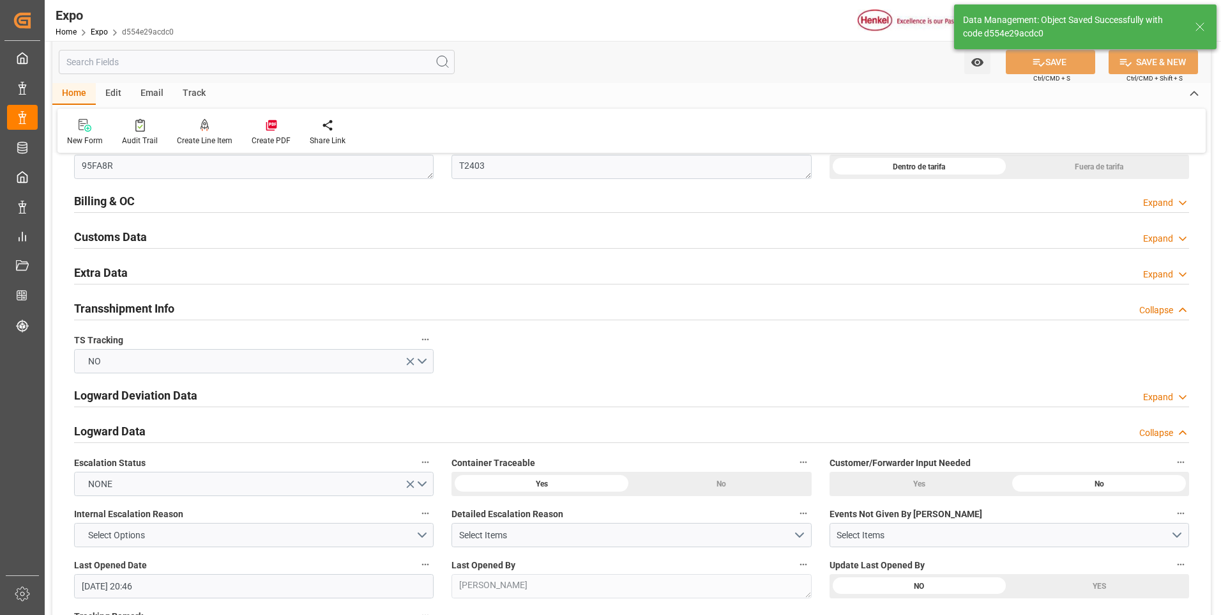
type textarea "[PERSON_NAME]"
type input "[DATE] 17:24"
